Goal: Task Accomplishment & Management: Use online tool/utility

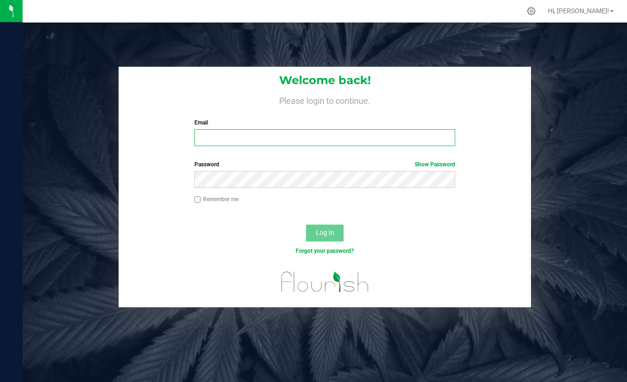
click at [264, 142] on input "Email" at bounding box center [324, 137] width 261 height 17
type input "marquis@bakedbros.com"
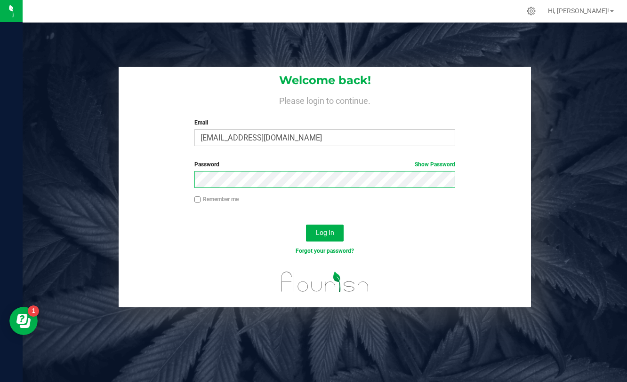
click at [306, 225] on button "Log In" at bounding box center [325, 233] width 38 height 17
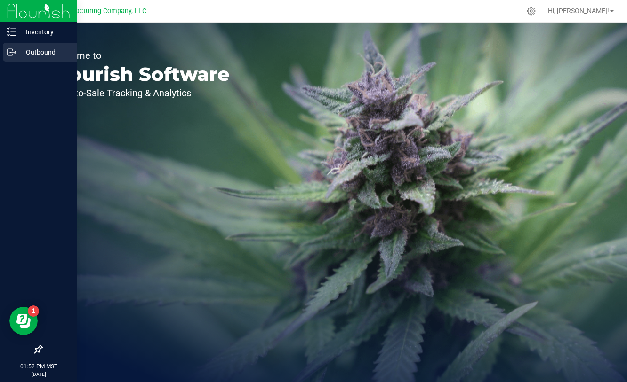
click at [17, 59] on div "Outbound" at bounding box center [40, 52] width 74 height 19
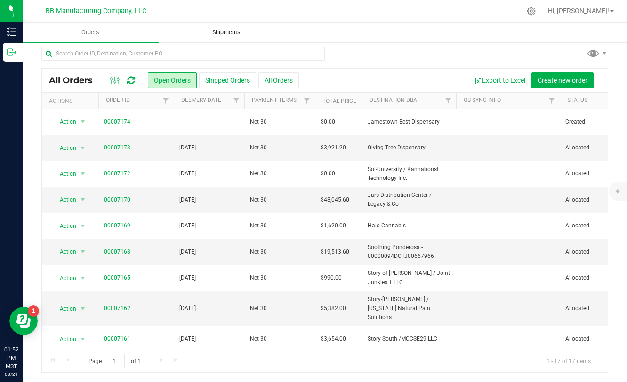
click at [229, 36] on span "Shipments" at bounding box center [226, 32] width 54 height 8
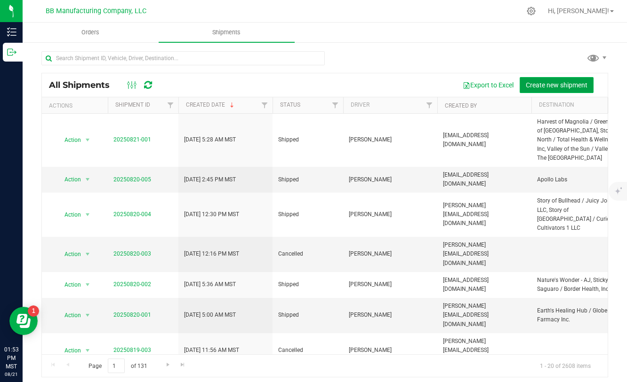
click at [544, 85] on span "Create new shipment" at bounding box center [557, 85] width 62 height 8
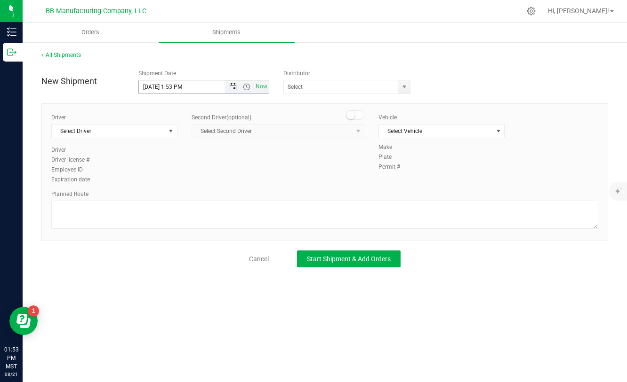
click at [235, 83] on span "Open the date view" at bounding box center [233, 87] width 8 height 8
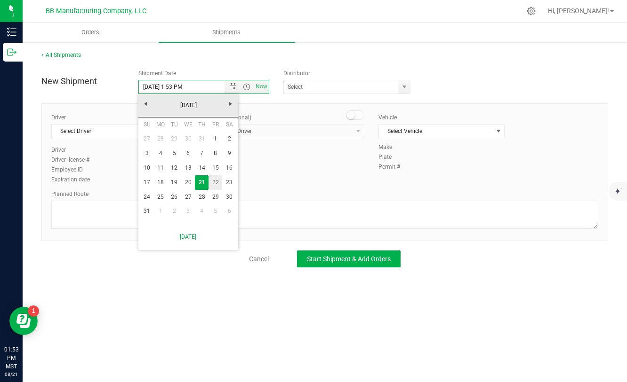
click at [215, 183] on link "22" at bounding box center [215, 182] width 14 height 15
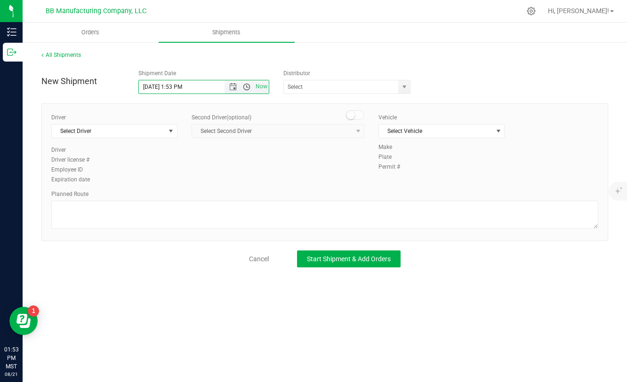
click at [245, 87] on span "Open the time view" at bounding box center [247, 87] width 8 height 8
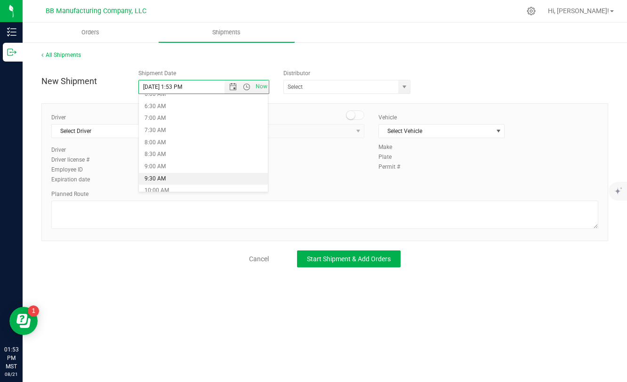
scroll to position [141, 0]
click at [153, 119] on li "6:30 AM" at bounding box center [203, 119] width 129 height 12
type input "8/22/2025 6:30 AM"
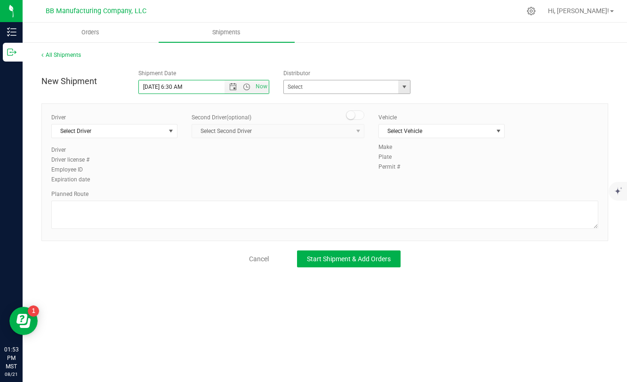
click at [401, 92] on span "select" at bounding box center [404, 86] width 12 height 13
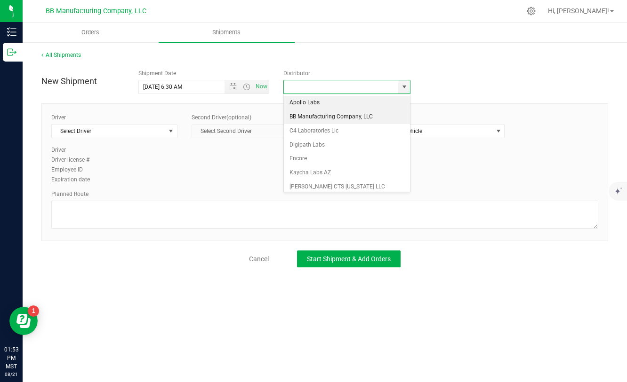
click at [318, 119] on li "BB Manufacturing Company, LLC" at bounding box center [347, 117] width 126 height 14
type input "BB Manufacturing Company, LLC"
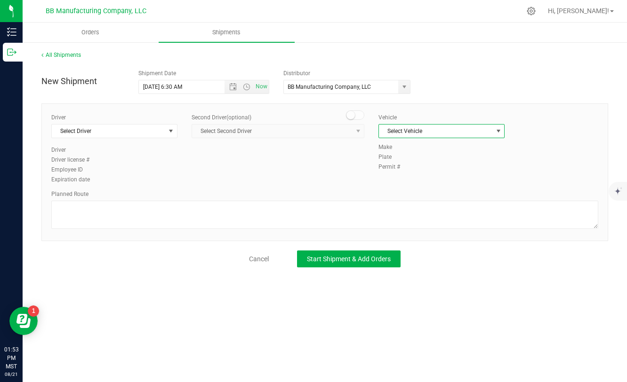
click at [460, 132] on span "Select Vehicle" at bounding box center [435, 131] width 113 height 13
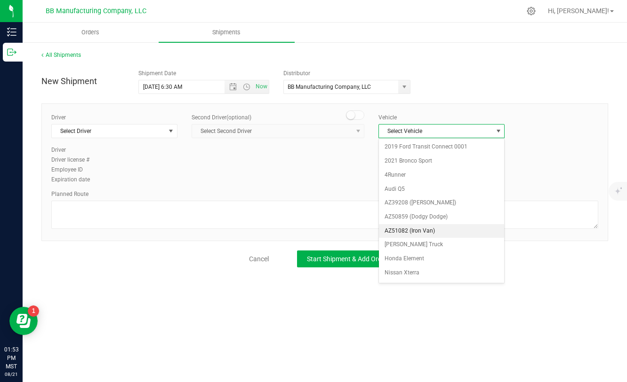
click at [423, 230] on li "AZ51082 (Iron Van)" at bounding box center [441, 231] width 125 height 14
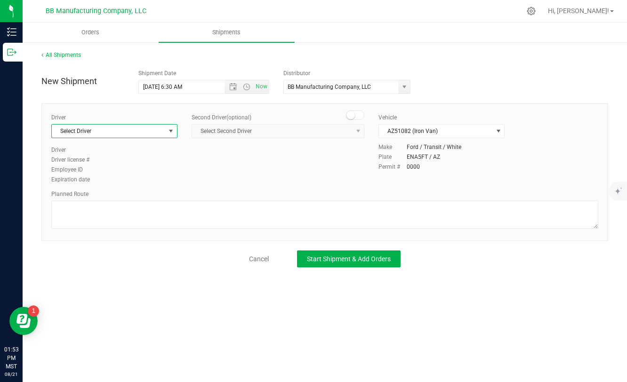
click at [167, 134] on span "select" at bounding box center [171, 131] width 8 height 8
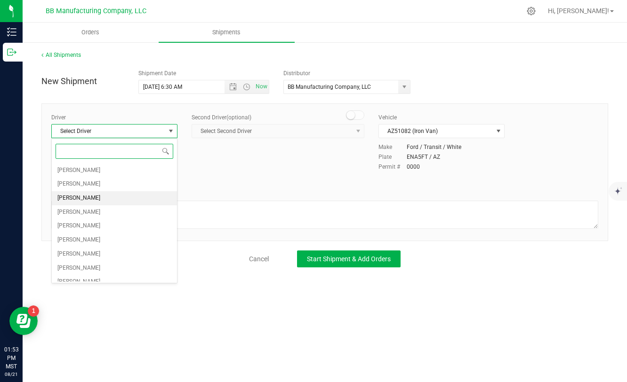
click at [96, 196] on li "Marquis Cerillo" at bounding box center [114, 198] width 125 height 14
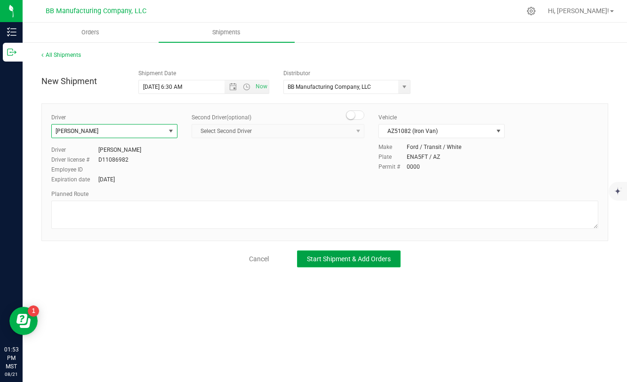
click at [357, 265] on button "Start Shipment & Add Orders" at bounding box center [349, 259] width 104 height 17
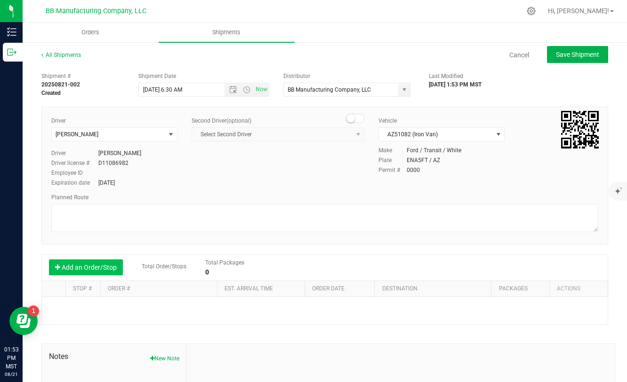
click at [104, 272] on button "Add an Order/Stop" at bounding box center [86, 268] width 74 height 16
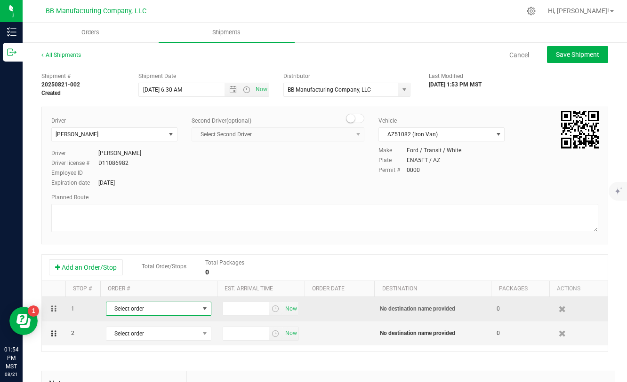
click at [160, 315] on span "Select order" at bounding box center [152, 309] width 93 height 13
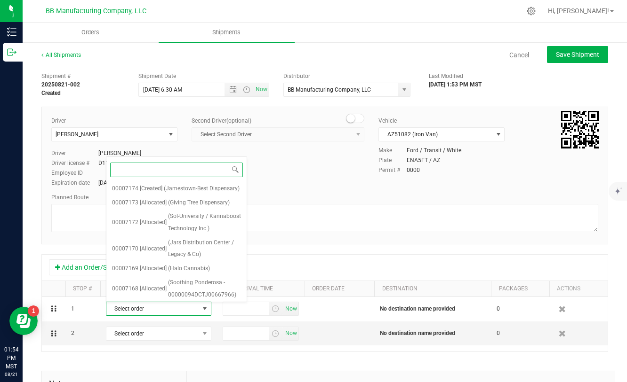
scroll to position [277, 0]
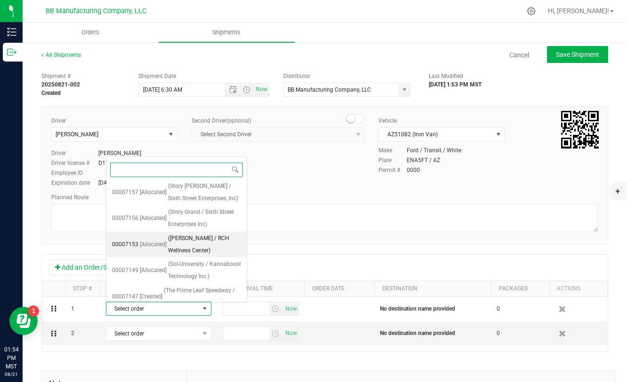
click at [175, 233] on span "(Noble Herb / RCH Wellness Center)" at bounding box center [204, 245] width 73 height 24
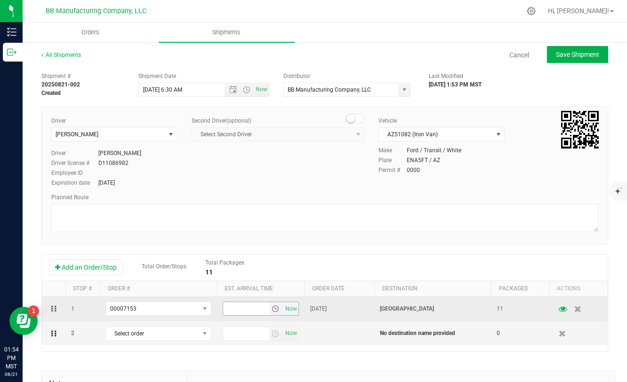
click at [275, 312] on span "select" at bounding box center [275, 309] width 8 height 8
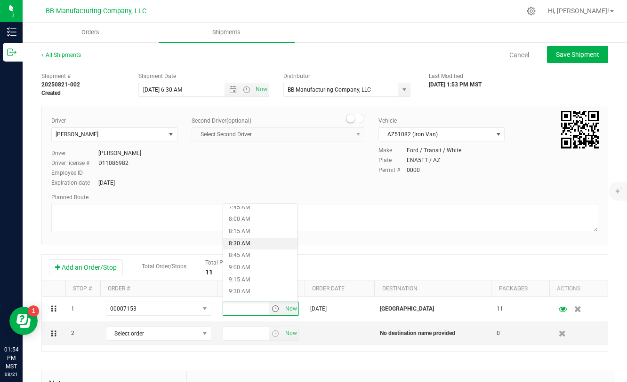
scroll to position [382, 0]
click at [239, 263] on li "9:00 AM" at bounding box center [260, 265] width 74 height 12
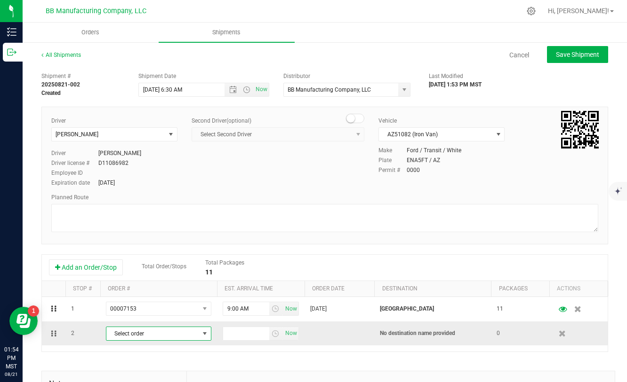
click at [194, 334] on span "Select order" at bounding box center [152, 333] width 93 height 13
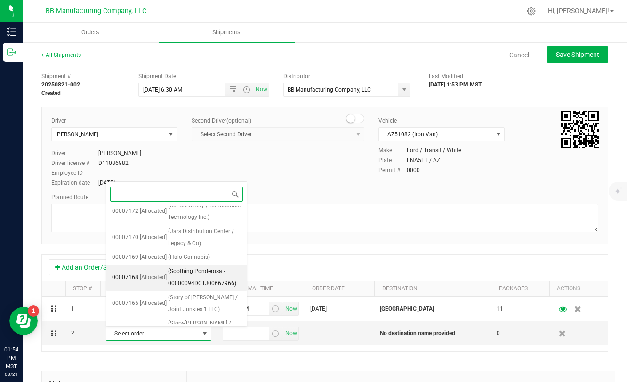
scroll to position [37, 0]
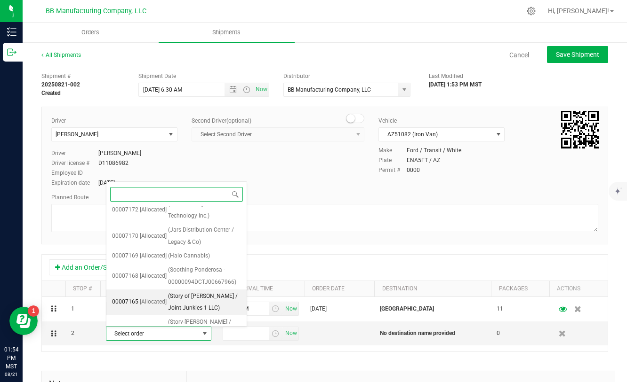
click at [178, 303] on span "(Story of Williams / Joint Junkies 1 LLC)" at bounding box center [204, 303] width 73 height 24
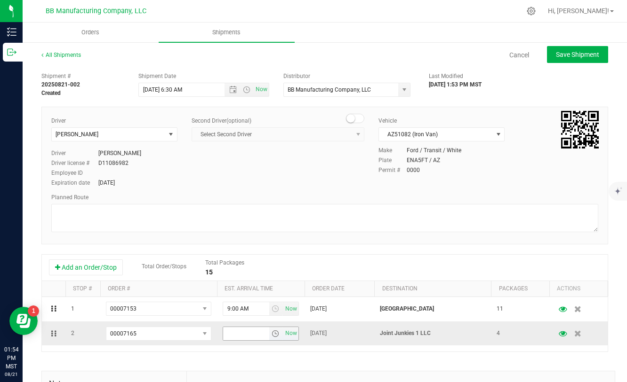
click at [273, 334] on span "select" at bounding box center [275, 334] width 8 height 8
click at [242, 250] on li "12:00 PM" at bounding box center [260, 252] width 74 height 12
click at [590, 49] on button "Save Shipment" at bounding box center [577, 54] width 61 height 17
type input "8/22/2025 1:30 PM"
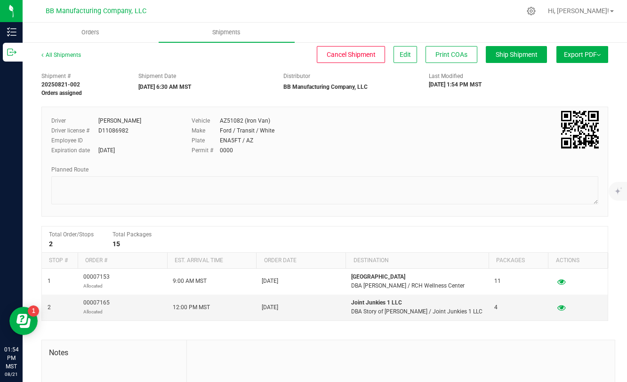
click at [589, 56] on button "Export PDF" at bounding box center [582, 54] width 52 height 17
click at [566, 76] on span "Manifest by Package ID" at bounding box center [568, 75] width 60 height 7
click at [88, 37] on uib-tab-heading "Orders" at bounding box center [91, 33] width 136 height 20
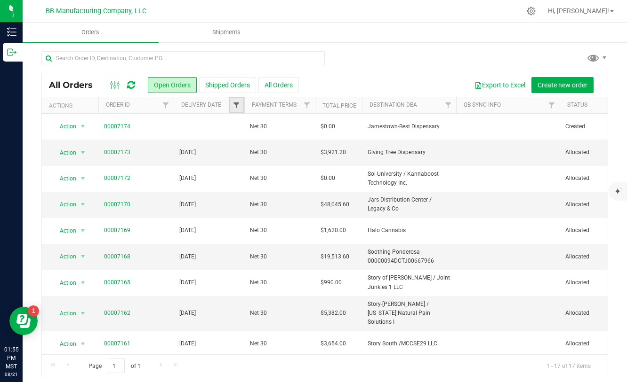
click at [237, 105] on span "Filter" at bounding box center [236, 106] width 8 height 8
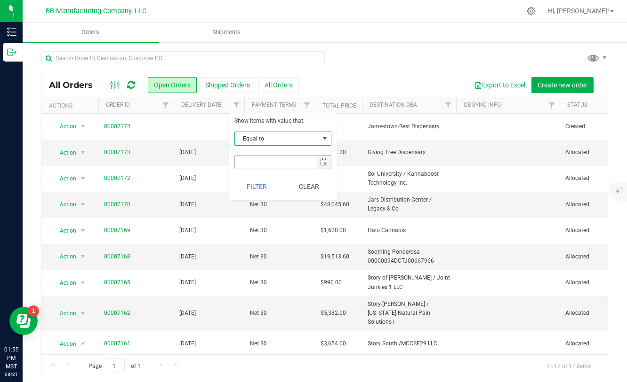
click at [324, 166] on span "select" at bounding box center [324, 163] width 8 height 8
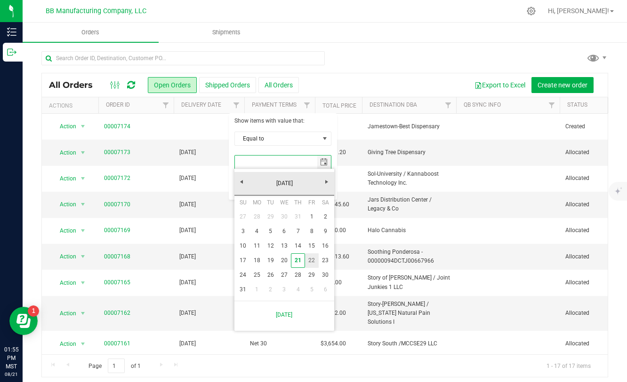
click at [316, 262] on link "22" at bounding box center [312, 261] width 14 height 15
type input "8/22/2025"
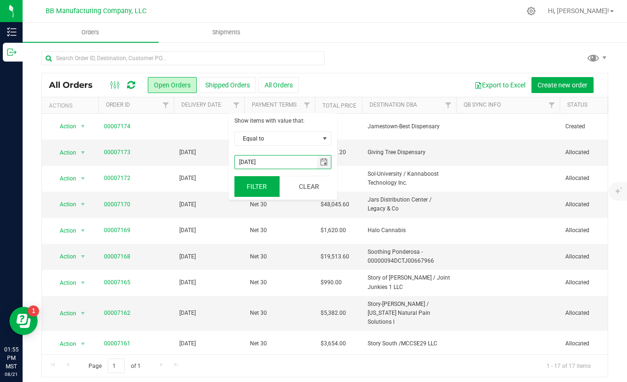
click at [261, 189] on button "Filter" at bounding box center [256, 186] width 45 height 21
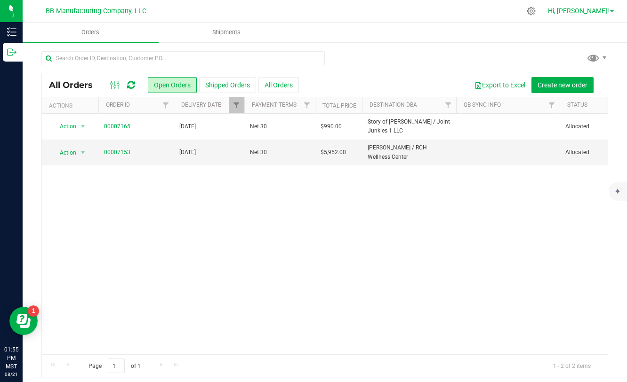
click at [575, 10] on span "Hi, [PERSON_NAME]!" at bounding box center [578, 11] width 61 height 8
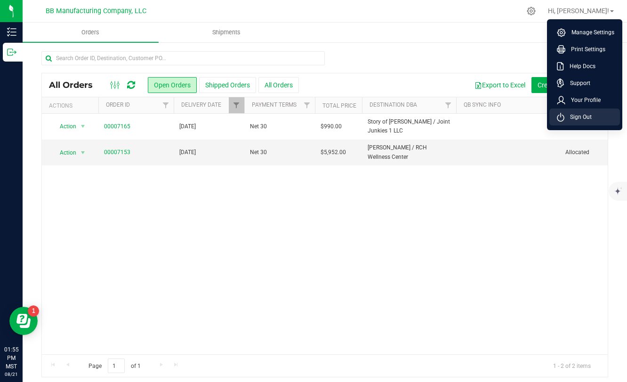
click at [577, 117] on span "Sign Out" at bounding box center [577, 116] width 27 height 9
